Goal: Information Seeking & Learning: Learn about a topic

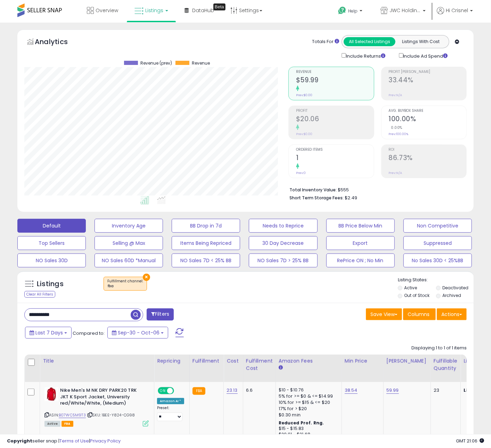
scroll to position [142, 264]
click at [61, 315] on input "**********" at bounding box center [78, 315] width 106 height 12
paste input "text"
click at [132, 315] on span "button" at bounding box center [136, 315] width 10 height 10
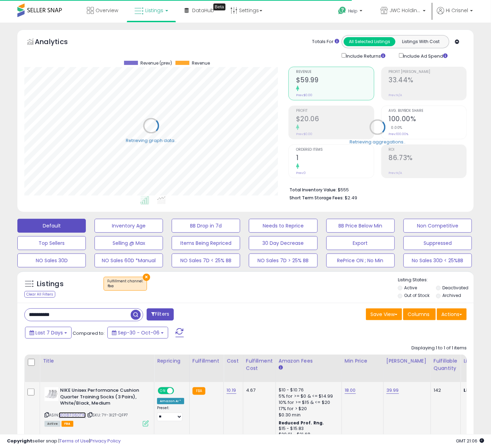
click at [78, 416] on link "B008F060TW" at bounding box center [72, 415] width 27 height 6
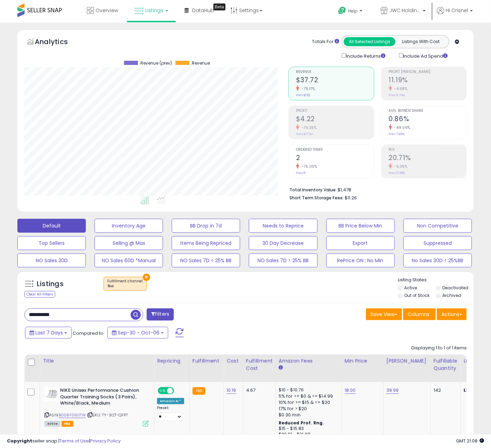
click at [67, 317] on input "**********" at bounding box center [78, 315] width 106 height 12
paste input "text"
type input "**********"
drag, startPoint x: 134, startPoint y: 316, endPoint x: 126, endPoint y: 318, distance: 8.1
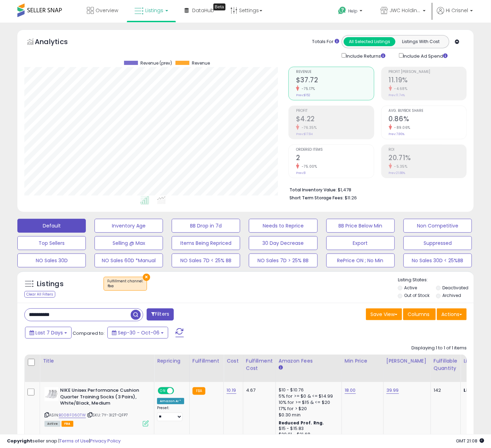
click at [134, 316] on span "button" at bounding box center [136, 315] width 10 height 10
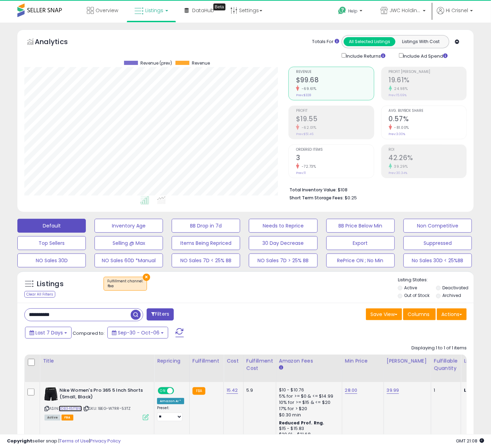
click at [73, 409] on link "B0B3451TBW" at bounding box center [70, 409] width 23 height 6
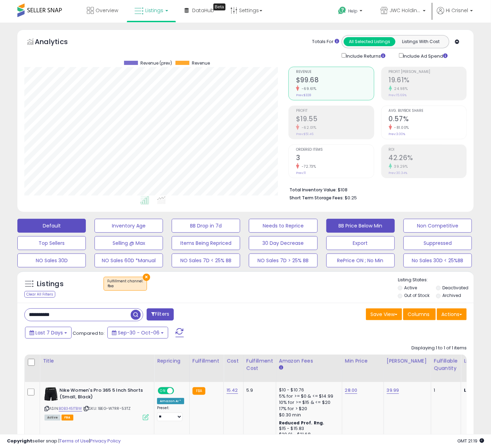
click at [368, 226] on button "BB Price Below Min" at bounding box center [360, 226] width 68 height 14
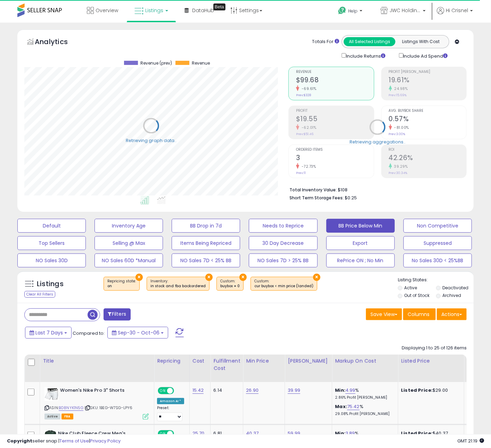
drag, startPoint x: 310, startPoint y: 341, endPoint x: 478, endPoint y: 176, distance: 235.5
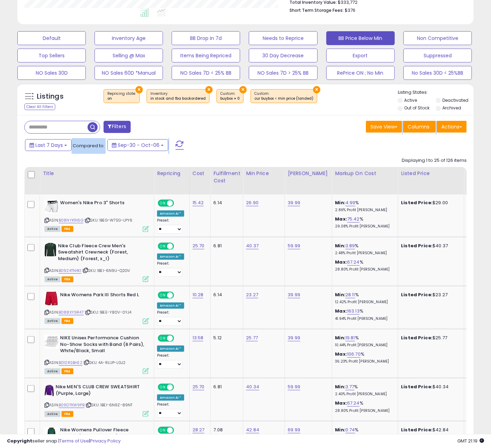
scroll to position [190, 0]
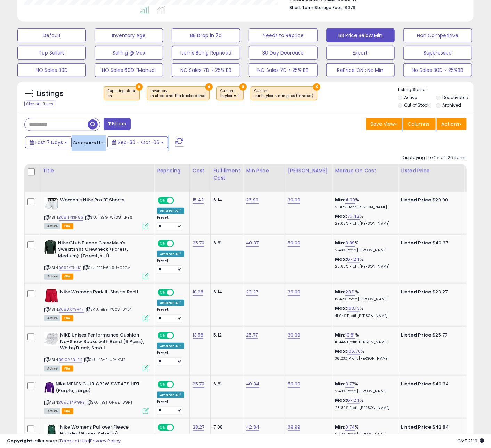
click at [277, 146] on div "Last 7 Days Compared to: Sep-30 - Oct-06" at bounding box center [189, 143] width 332 height 16
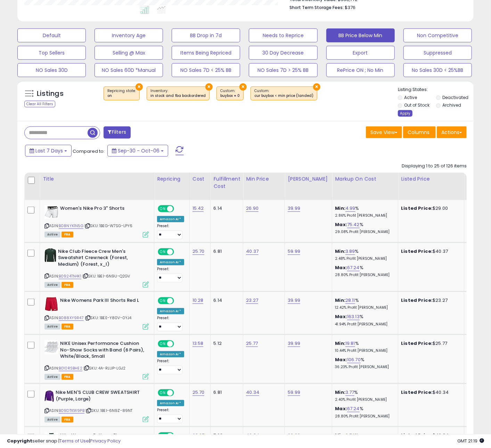
click at [404, 115] on div "Apply" at bounding box center [405, 113] width 15 height 7
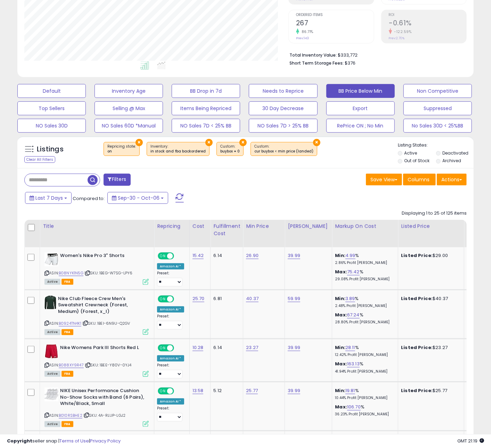
scroll to position [136, 0]
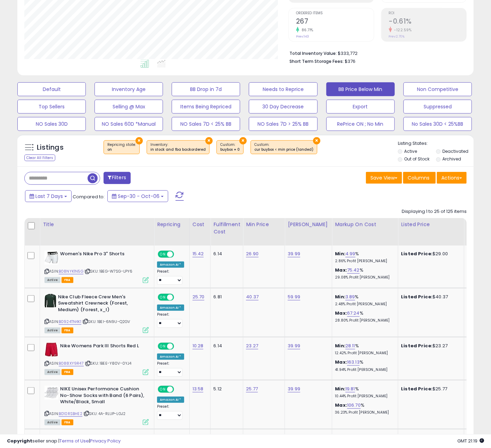
click at [285, 324] on td "59.99" at bounding box center [308, 312] width 47 height 49
drag, startPoint x: 60, startPoint y: 330, endPoint x: 86, endPoint y: 325, distance: 26.6
click at [66, 330] on div "Active FBA" at bounding box center [96, 329] width 104 height 5
click at [89, 321] on span "| SKU: 1BEI-6N9U-Q2GV" at bounding box center [106, 321] width 48 height 6
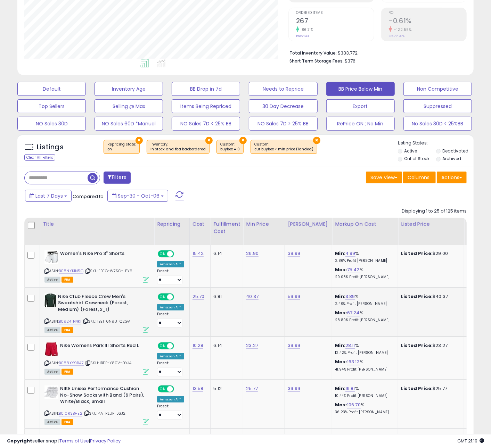
scroll to position [0, 3]
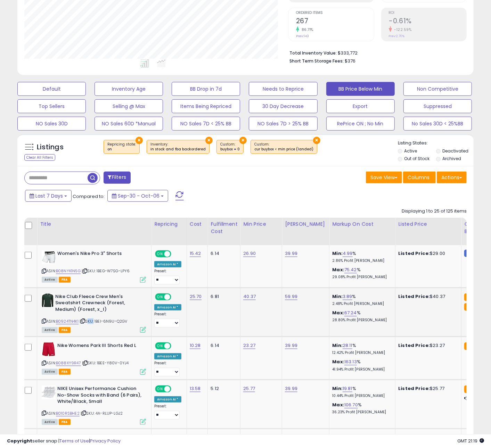
click at [89, 321] on span "| SKU: 1BEI-6N9U-Q2GV" at bounding box center [104, 321] width 48 height 6
click at [84, 322] on icon at bounding box center [82, 321] width 5 height 4
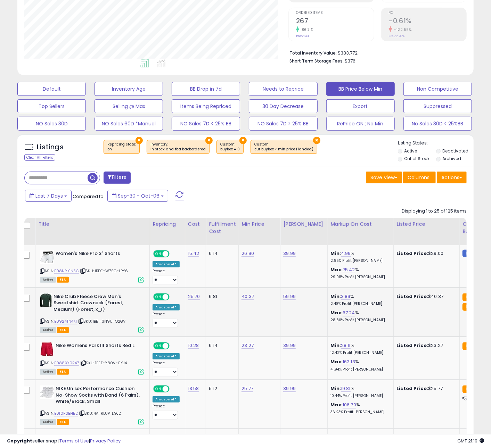
click at [85, 322] on span "| SKU: 1BEI-6N9U-Q2GV" at bounding box center [102, 321] width 48 height 6
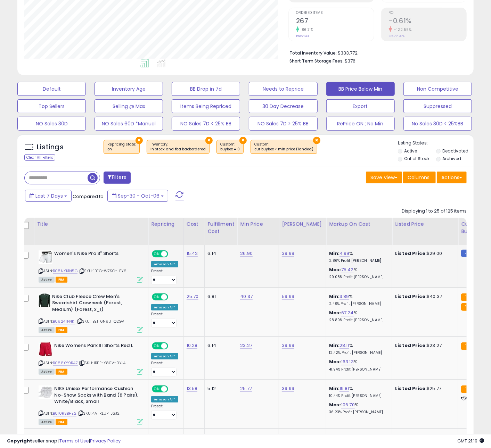
scroll to position [0, 3]
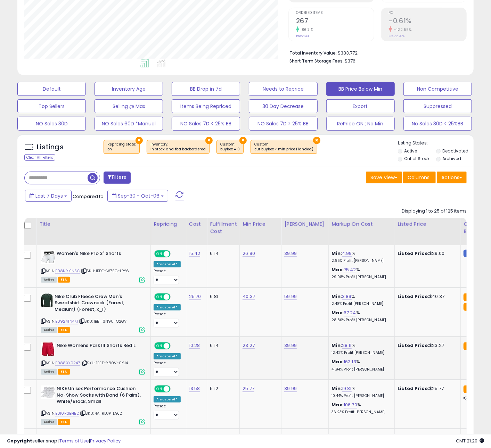
click at [85, 364] on icon at bounding box center [84, 363] width 5 height 4
click at [71, 364] on link "B088XY9R47" at bounding box center [67, 363] width 25 height 6
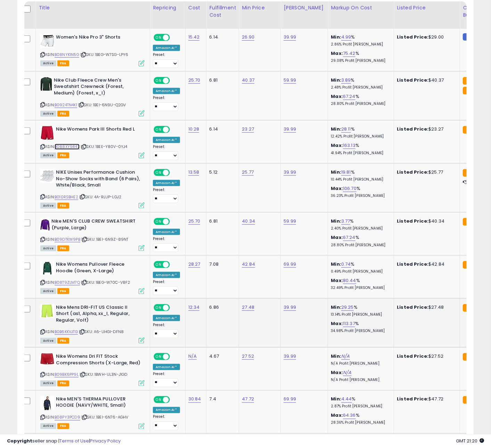
scroll to position [369, 0]
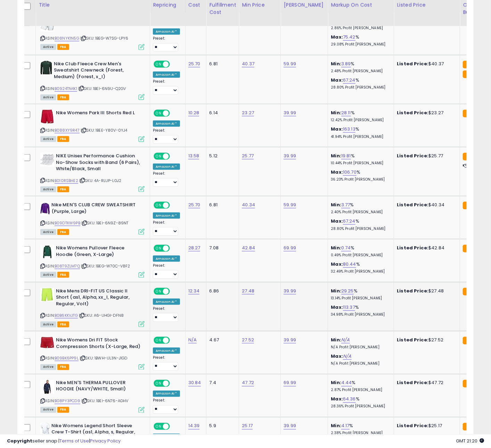
click at [88, 329] on td "Nike Mens DRI-FIT US Classic II Short (as1, Alpha, xx_l, Regular, Regular, Volt…" at bounding box center [93, 306] width 114 height 49
click at [84, 316] on icon at bounding box center [82, 316] width 5 height 4
click at [69, 315] on link "B0B6KKVJTG" at bounding box center [66, 316] width 23 height 6
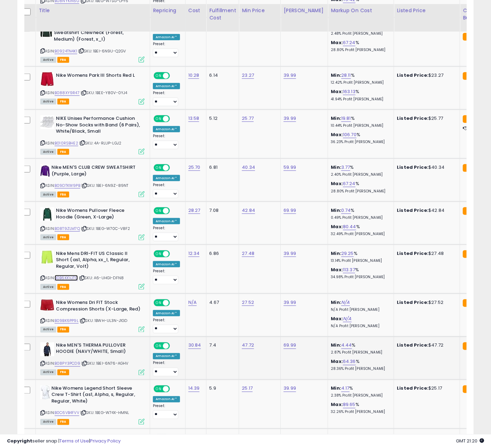
scroll to position [413, 0]
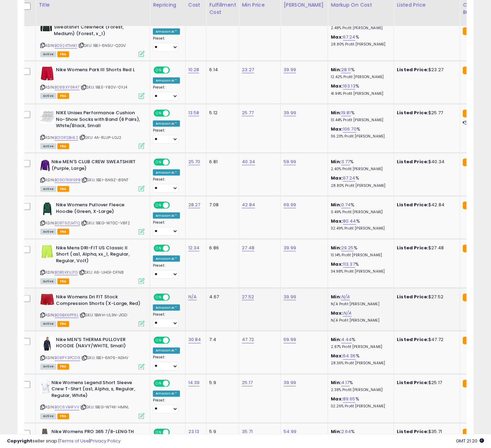
click at [90, 322] on div "Active FBA" at bounding box center [92, 323] width 104 height 5
click at [84, 315] on icon at bounding box center [83, 315] width 5 height 4
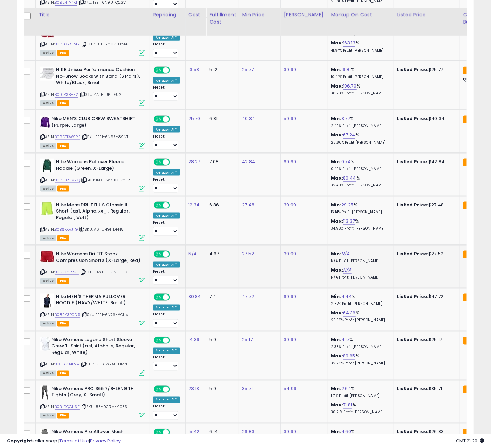
scroll to position [473, 0]
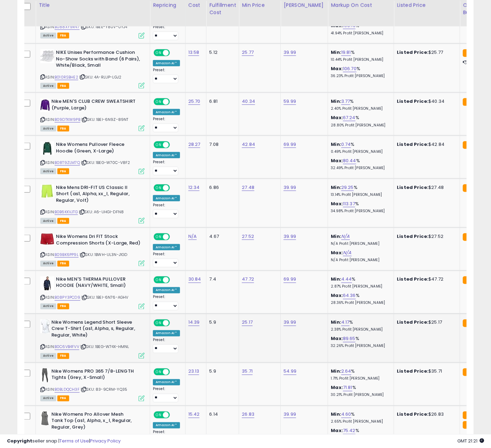
click at [85, 349] on icon at bounding box center [83, 347] width 5 height 4
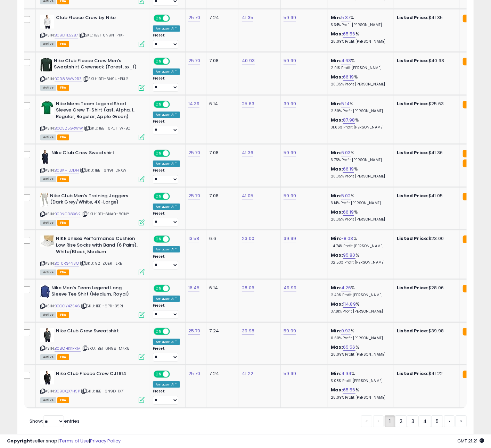
scroll to position [1126, 0]
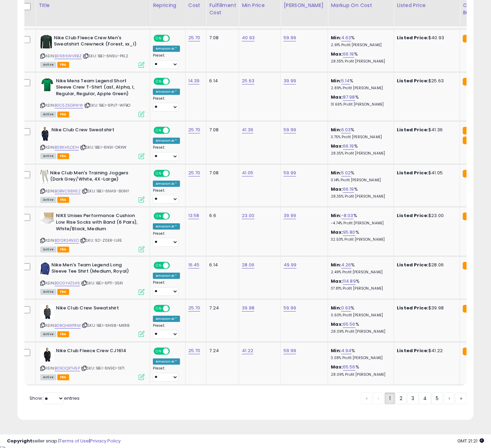
drag, startPoint x: 369, startPoint y: 416, endPoint x: 383, endPoint y: 410, distance: 15.9
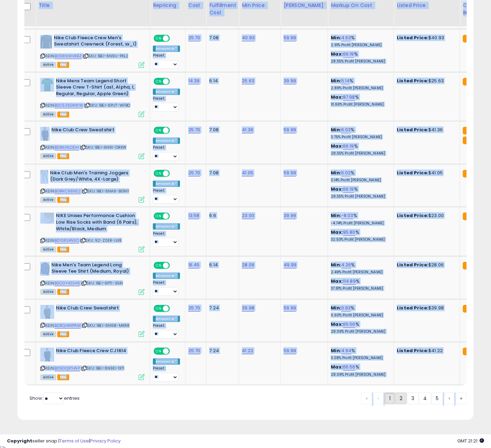
click at [396, 404] on link "2" at bounding box center [401, 398] width 12 height 12
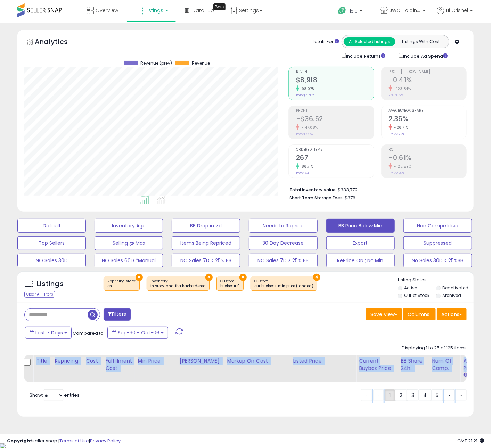
click at [396, 406] on div "« ‹ 1 2 3 4 5 › »" at bounding box center [414, 395] width 106 height 27
click at [401, 398] on link "2" at bounding box center [401, 395] width 12 height 12
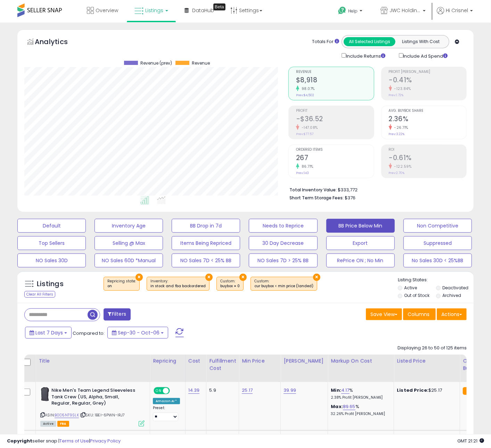
click at [328, 331] on div "Last 7 Days Compared to: Sep-30 - Oct-06" at bounding box center [189, 334] width 332 height 16
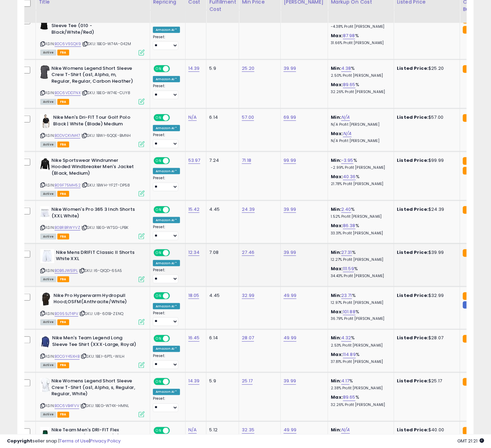
scroll to position [425, 0]
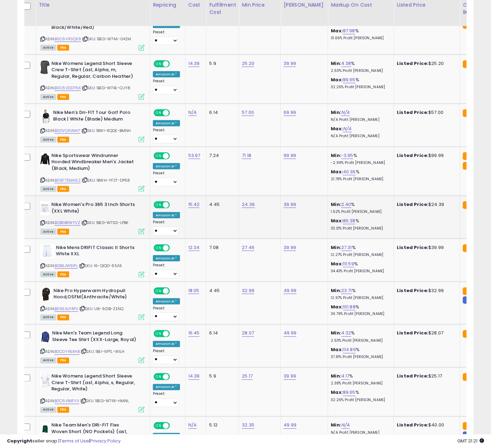
click at [88, 230] on td "Nike Women's Pro 365 3 Inch Shorts (XXL White) ASIN: B0BRBRWYVZ | SKU: 1BEG-W7S…" at bounding box center [93, 217] width 114 height 43
click at [86, 220] on span "| SKU: 1BEG-W7SG-LPBK" at bounding box center [104, 223] width 47 height 6
click at [86, 221] on icon at bounding box center [84, 223] width 5 height 4
click at [84, 264] on icon at bounding box center [82, 266] width 5 height 4
drag, startPoint x: 84, startPoint y: 261, endPoint x: 199, endPoint y: 251, distance: 115.7
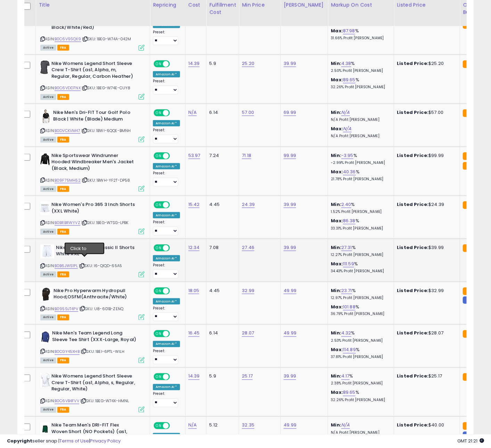
click at [84, 264] on icon at bounding box center [82, 266] width 5 height 4
click at [72, 263] on link "B0B6JW51PL" at bounding box center [66, 266] width 23 height 6
